Goal: Navigation & Orientation: Find specific page/section

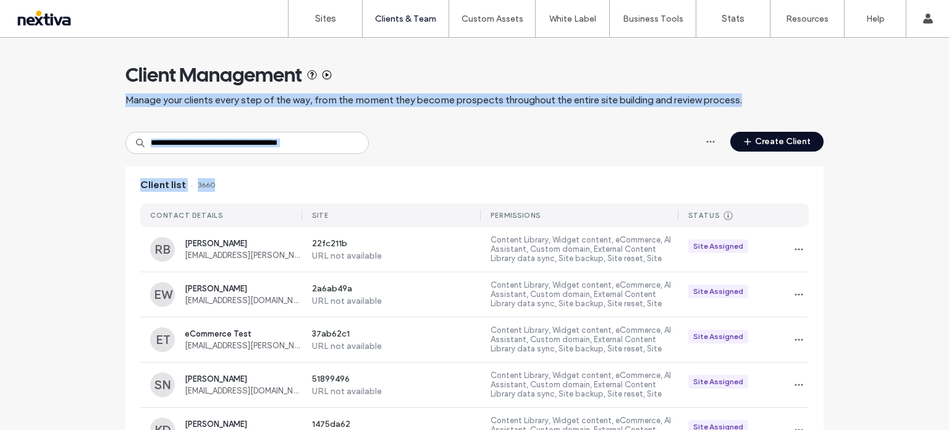
drag, startPoint x: 646, startPoint y: 150, endPoint x: 683, endPoint y: 151, distance: 37.1
click at [465, 106] on span "Manage your clients every step of the way, from the moment they become prospect…" at bounding box center [433, 100] width 617 height 14
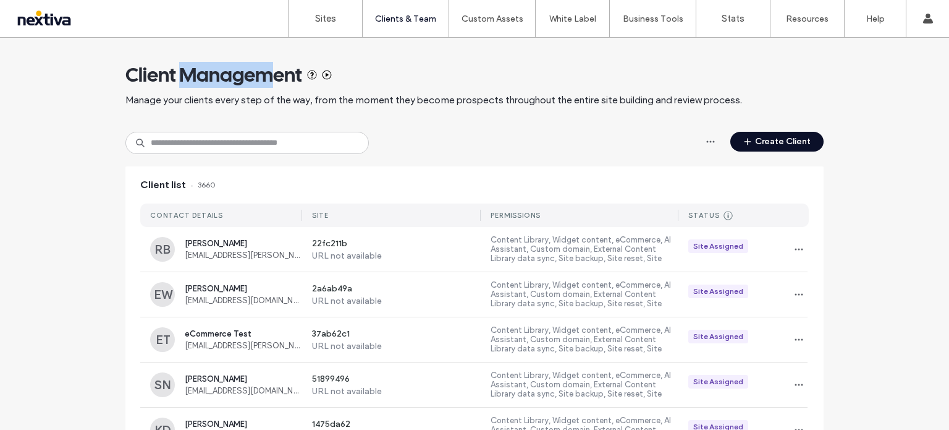
drag, startPoint x: 182, startPoint y: 78, endPoint x: 275, endPoint y: 78, distance: 93.3
click at [275, 78] on span "Client Management" at bounding box center [213, 74] width 177 height 25
click at [199, 77] on span "Client Management" at bounding box center [213, 74] width 177 height 25
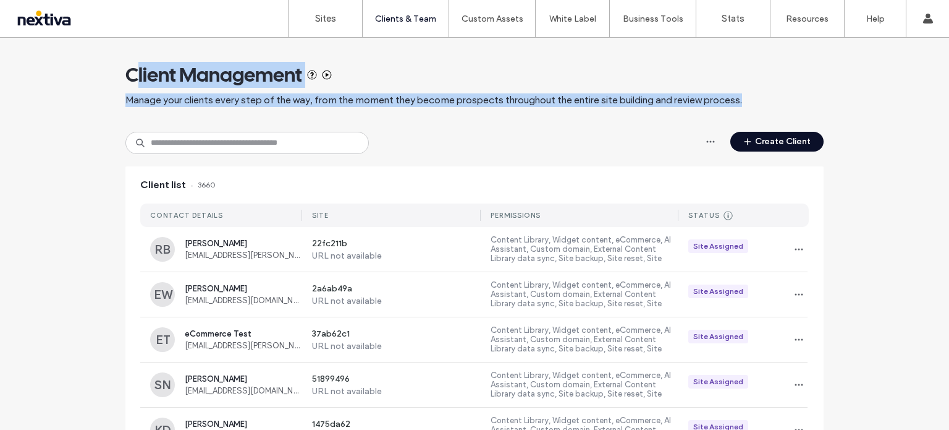
drag, startPoint x: 155, startPoint y: 83, endPoint x: 795, endPoint y: 104, distance: 640.0
click at [795, 104] on div "Client Management Manage your clients every step of the way, from the moment th…" at bounding box center [474, 85] width 698 height 94
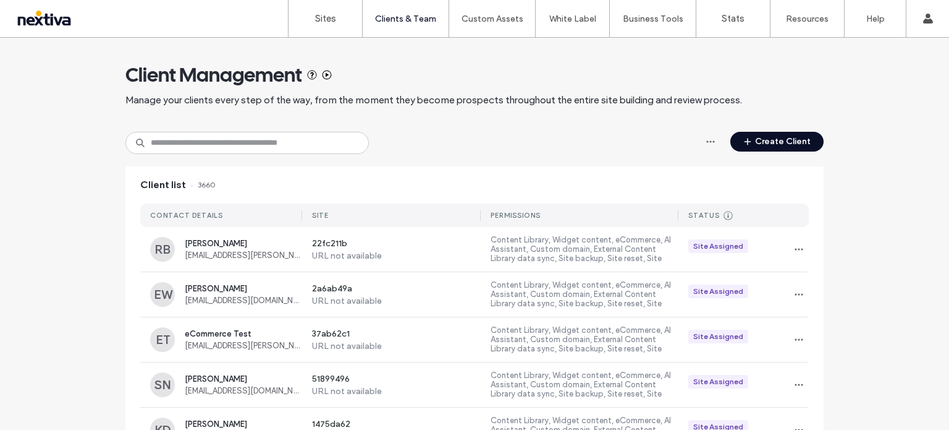
click at [786, 108] on div "Client Management Manage your clients every step of the way, from the moment th…" at bounding box center [474, 85] width 698 height 94
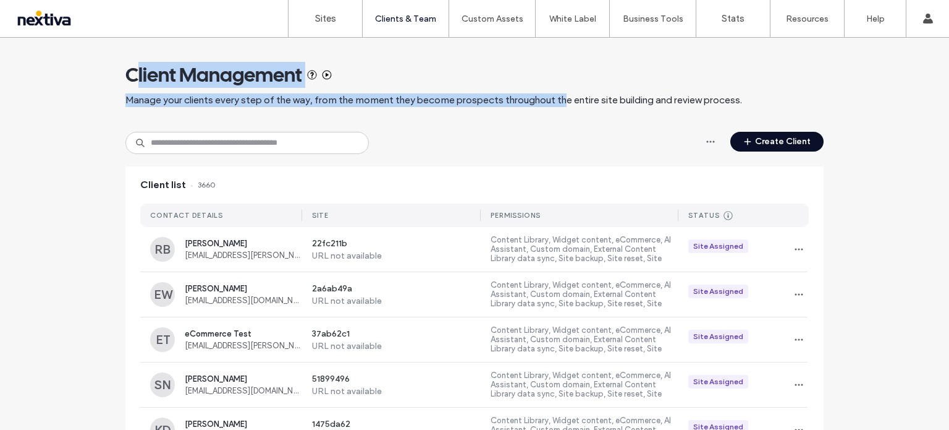
drag, startPoint x: 150, startPoint y: 71, endPoint x: 567, endPoint y: 102, distance: 418.3
click at [566, 102] on div "Client Management Manage your clients every step of the way, from the moment th…" at bounding box center [474, 85] width 698 height 94
click at [540, 106] on span "Manage your clients every step of the way, from the moment they become prospect…" at bounding box center [433, 100] width 617 height 14
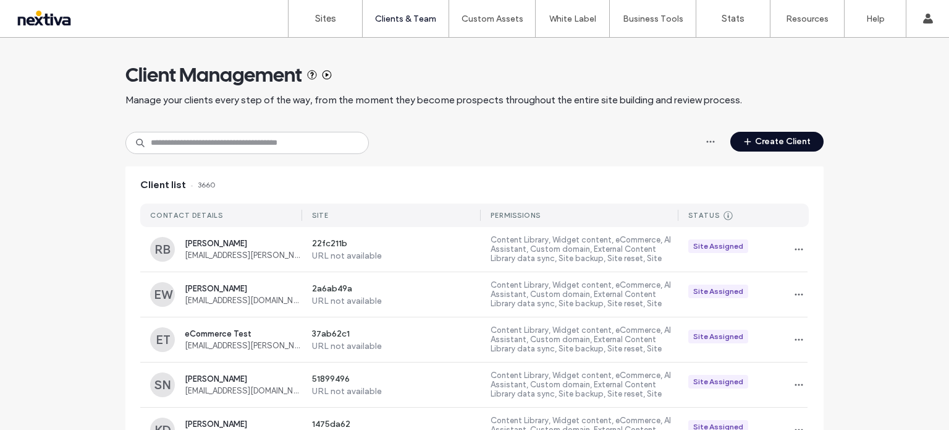
click at [499, 100] on span "Manage your clients every step of the way, from the moment they become prospect…" at bounding box center [433, 100] width 617 height 14
